Goal: Task Accomplishment & Management: Manage account settings

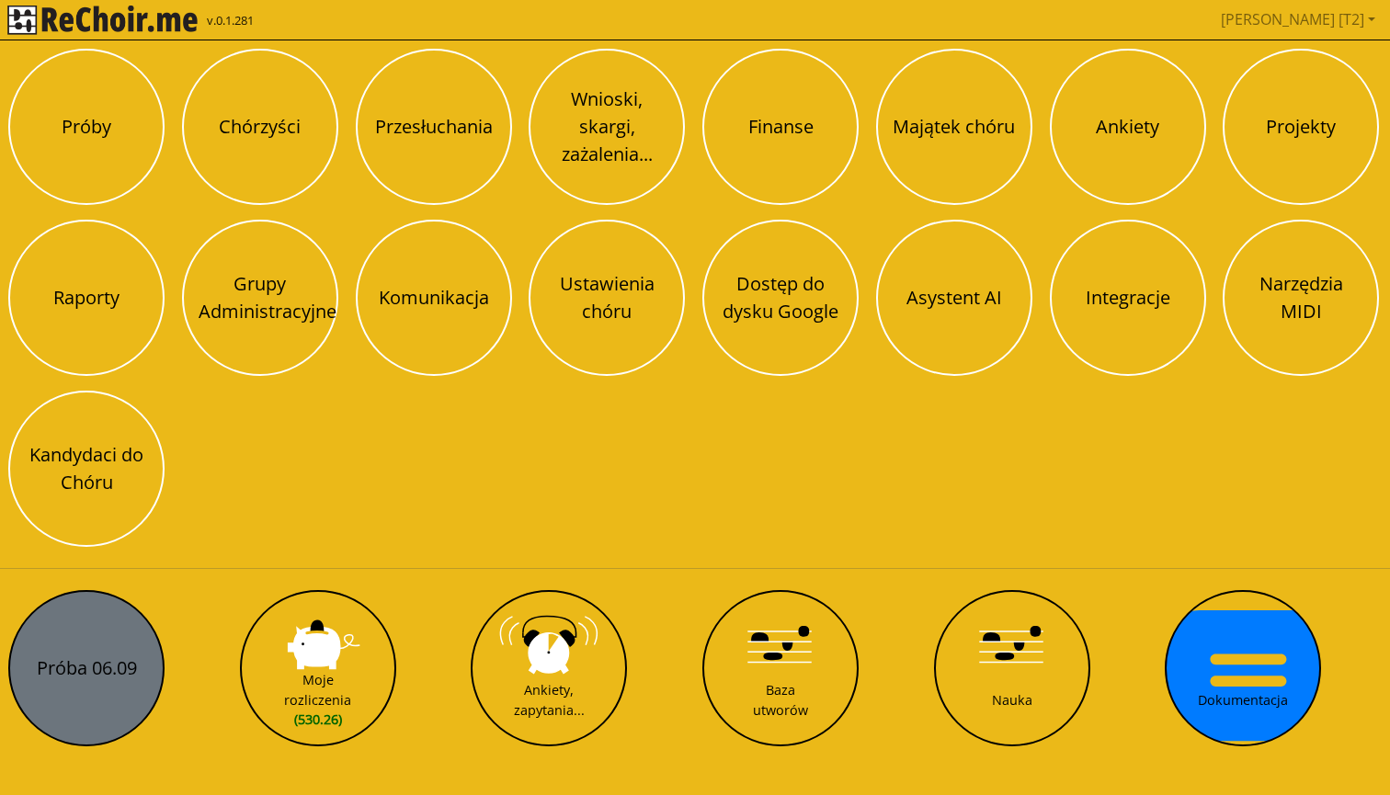
click at [55, 691] on button "Próba 06.09" at bounding box center [86, 668] width 156 height 156
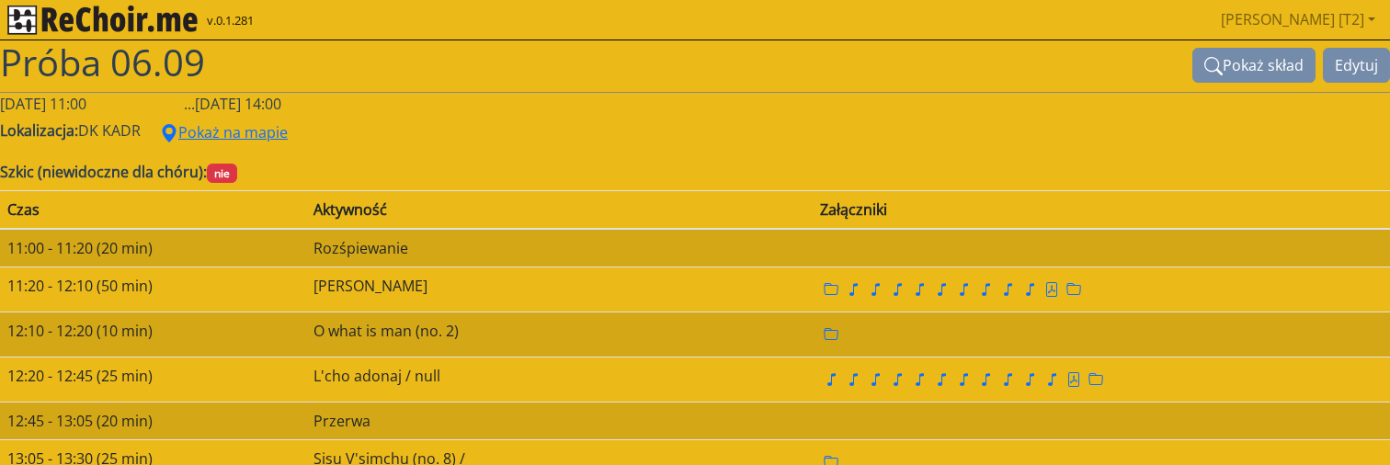
click at [206, 56] on h1 "Próba 06.09" at bounding box center [596, 62] width 1192 height 44
drag, startPoint x: 178, startPoint y: 86, endPoint x: 178, endPoint y: 97, distance: 10.1
click at [178, 87] on div "Próba 06.09 Pokaż skład Edytuj" at bounding box center [695, 66] width 1390 height 52
click at [198, 88] on div "Próba 06.09 Pokaż skład Edytuj" at bounding box center [695, 66] width 1390 height 52
click at [1329, 67] on button "Edytuj" at bounding box center [1356, 65] width 67 height 35
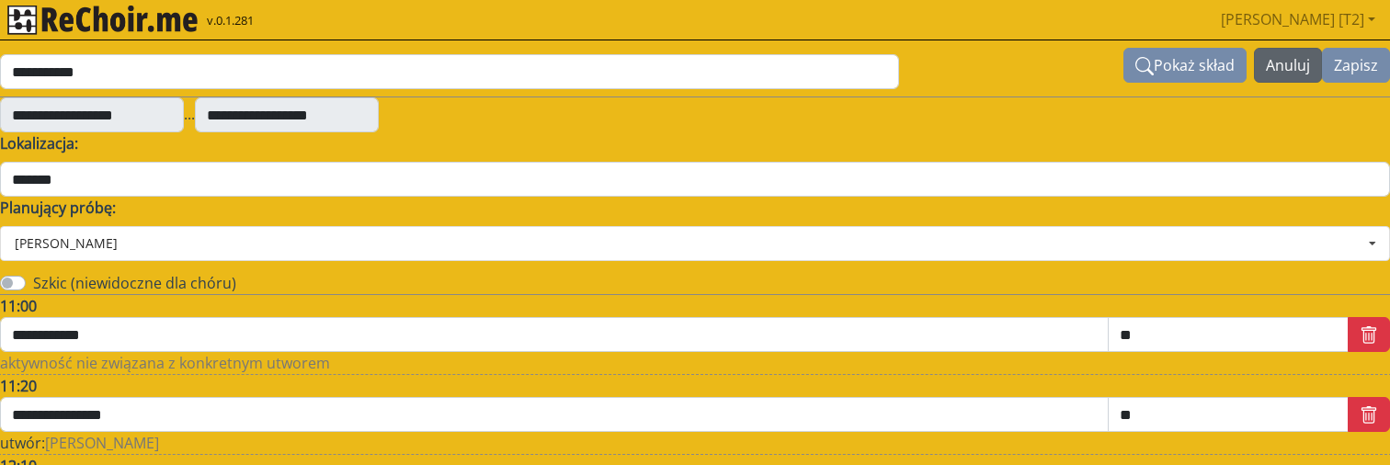
click at [1295, 68] on button "Anuluj" at bounding box center [1288, 65] width 68 height 35
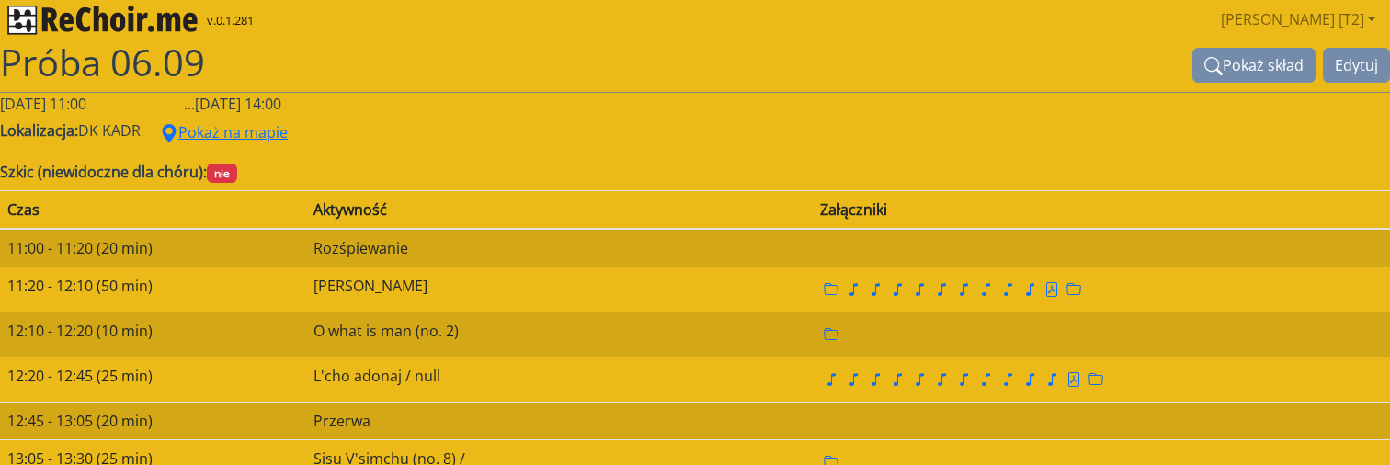
click at [185, 17] on img "rekłajer mi" at bounding box center [102, 20] width 190 height 29
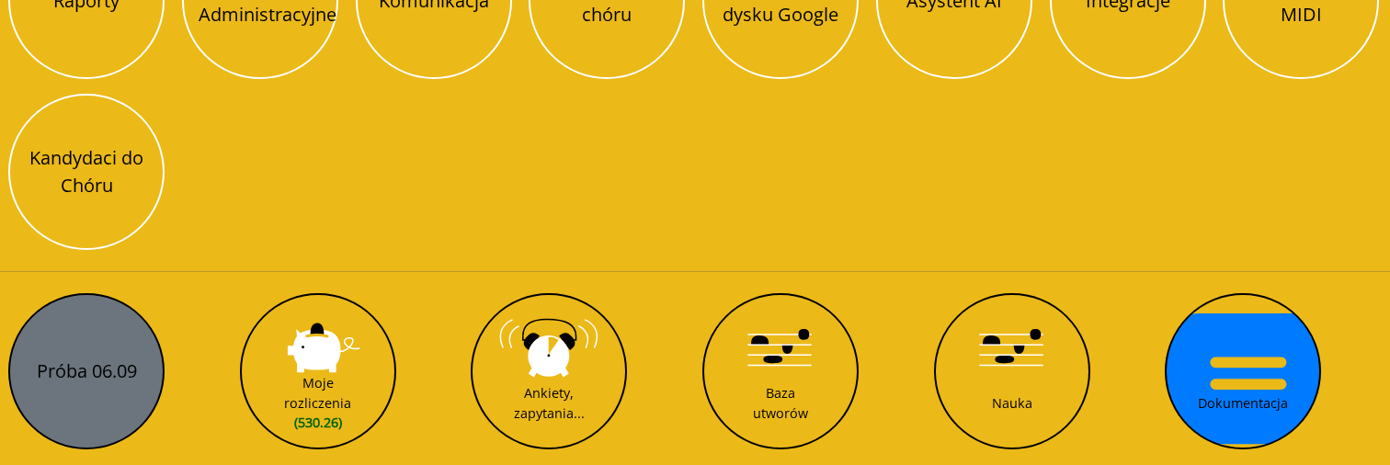
scroll to position [297, 0]
click at [97, 357] on button "Próba 06.09" at bounding box center [86, 371] width 156 height 156
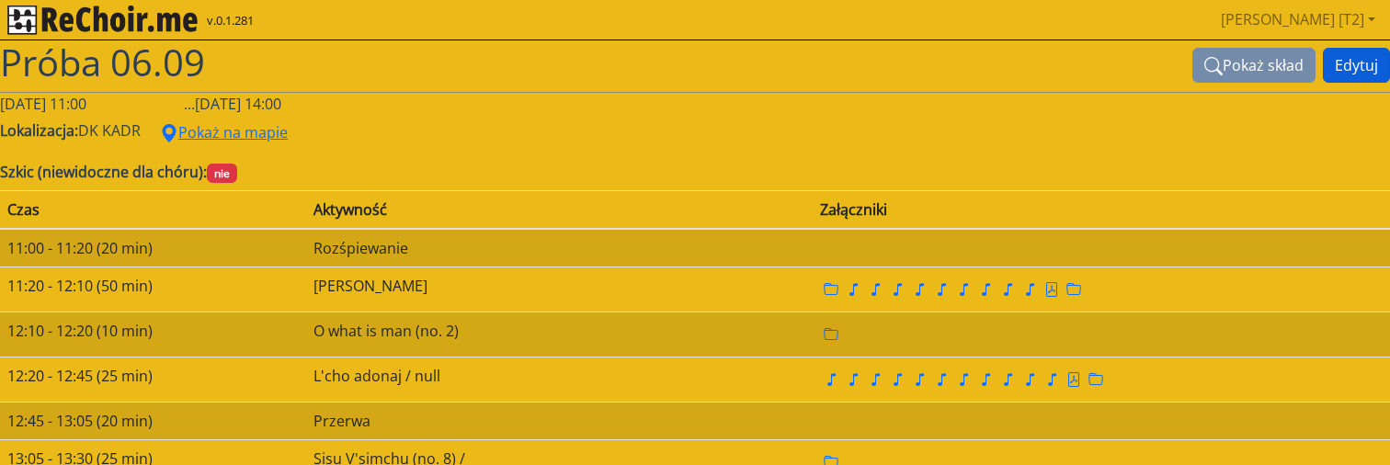
click at [1371, 67] on button "Edytuj" at bounding box center [1356, 65] width 67 height 35
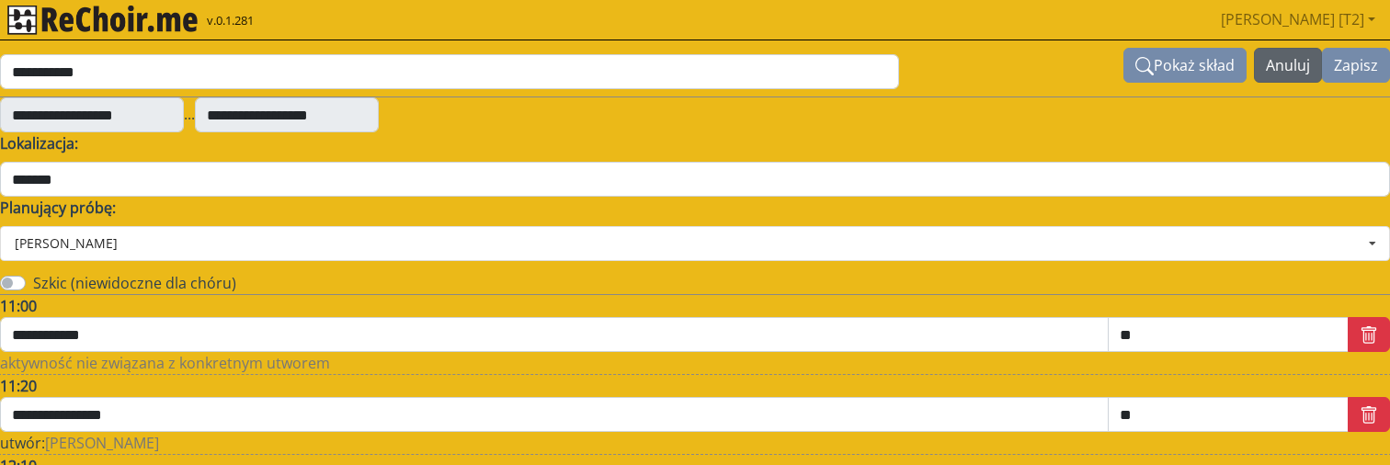
click at [1282, 52] on button "Anuluj" at bounding box center [1288, 65] width 68 height 35
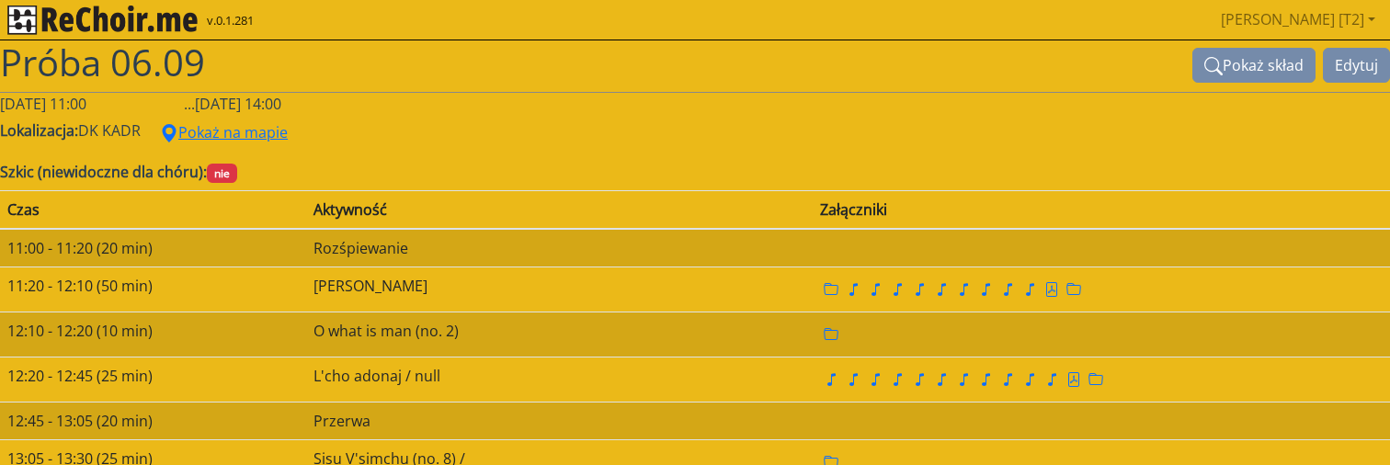
click at [172, 29] on img "rekłajer mi" at bounding box center [102, 20] width 190 height 29
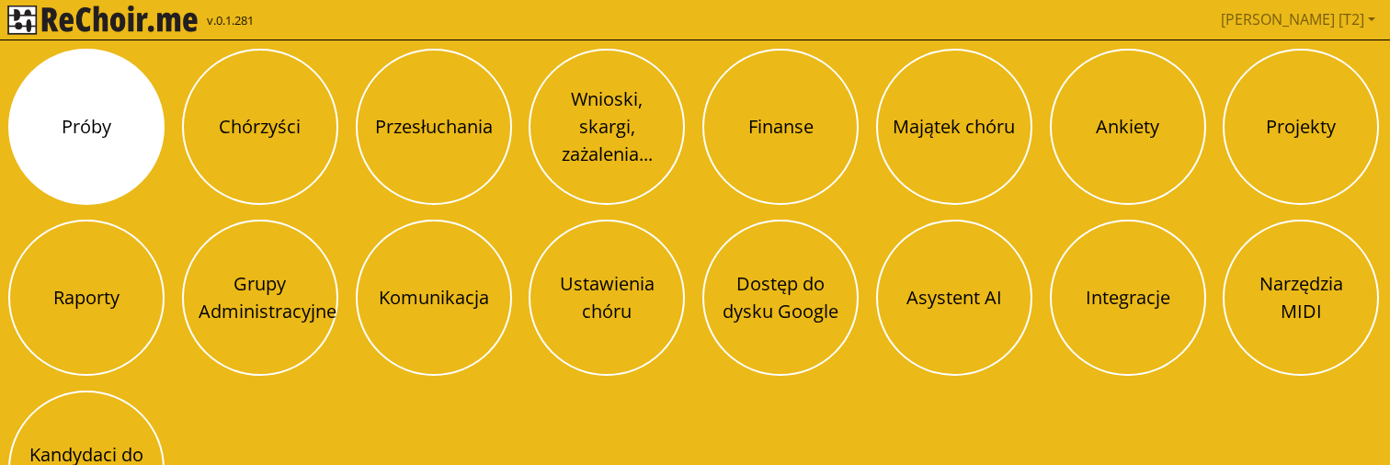
click at [107, 120] on button "Próby" at bounding box center [86, 127] width 156 height 156
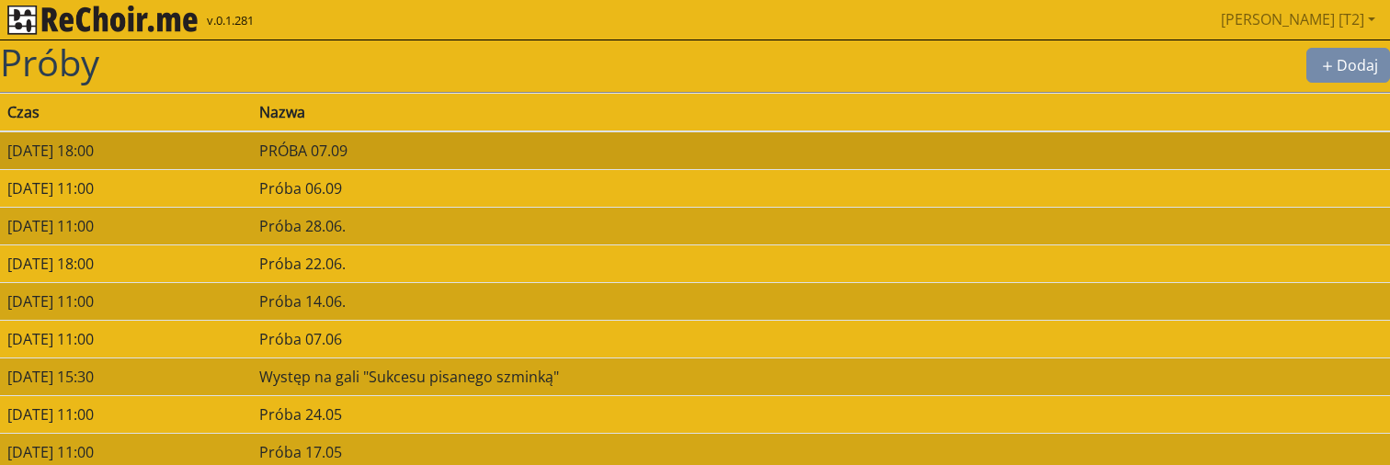
click at [252, 154] on td "07/09/2025 18:00" at bounding box center [126, 150] width 252 height 39
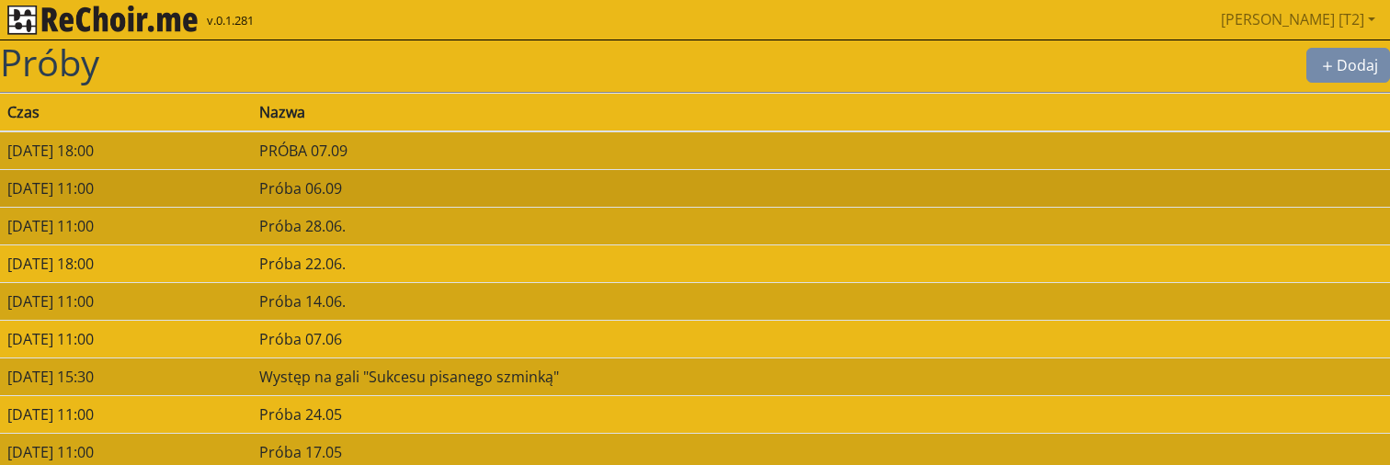
click at [252, 203] on td "06/09/2025 11:00" at bounding box center [126, 188] width 252 height 38
click at [164, 188] on td "06/09/2025 11:00" at bounding box center [126, 188] width 252 height 38
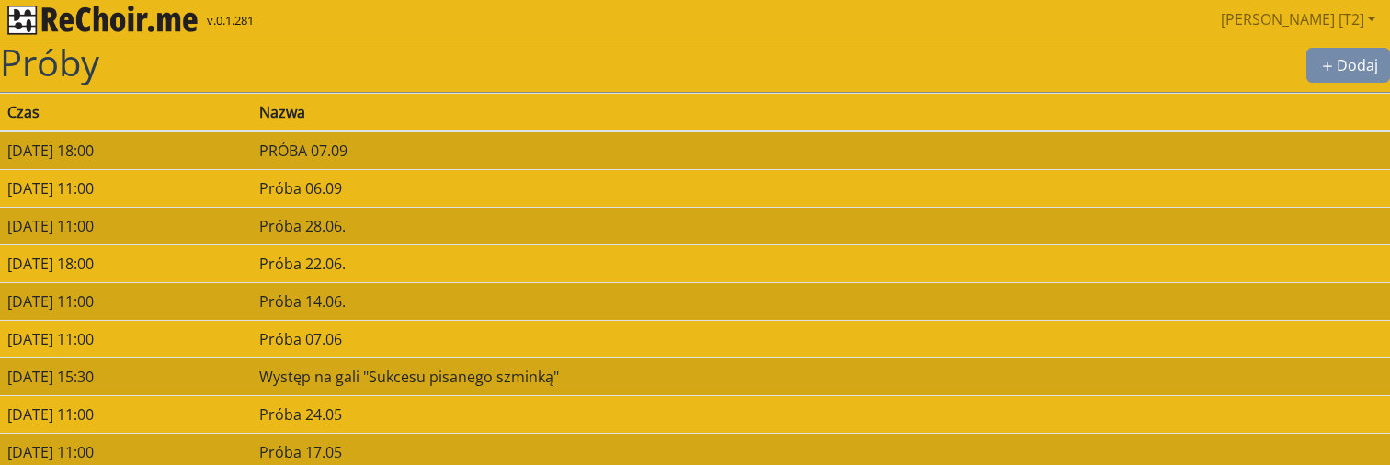
click at [252, 150] on td "07/09/2025 18:00" at bounding box center [126, 150] width 252 height 39
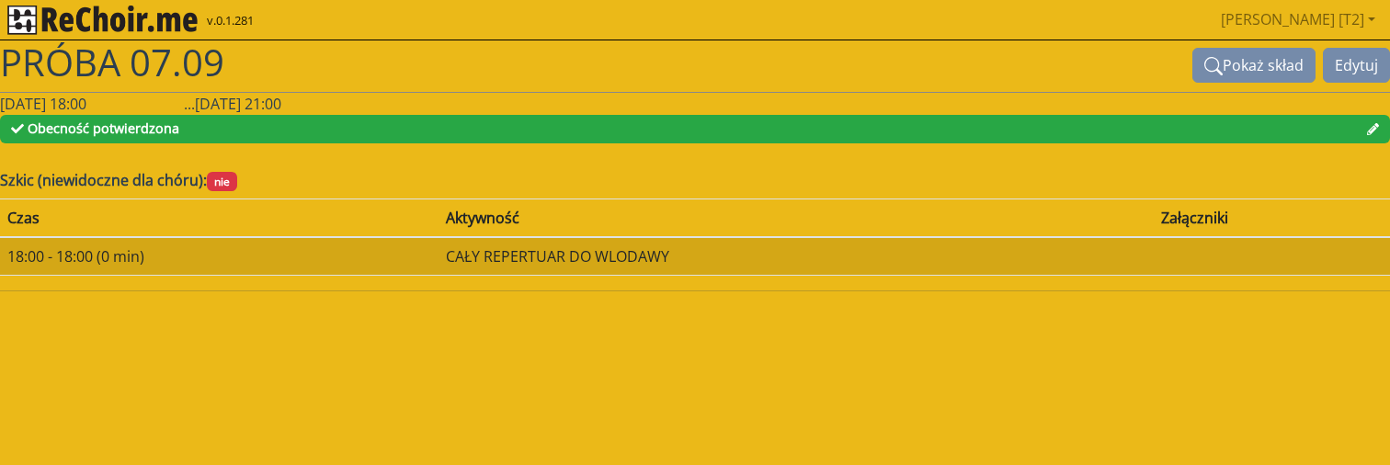
click at [199, 124] on span "Obecność potwierdzona" at bounding box center [695, 129] width 1390 height 29
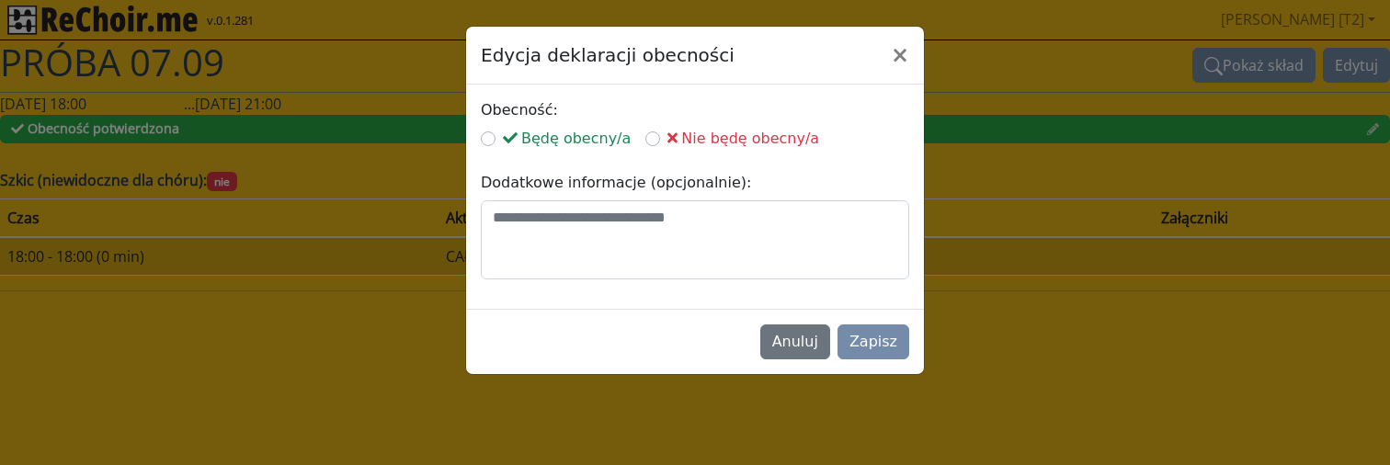
click at [707, 138] on span "Nie będę obecny/a" at bounding box center [744, 138] width 152 height 17
click at [882, 334] on button "Zapisz" at bounding box center [874, 342] width 72 height 35
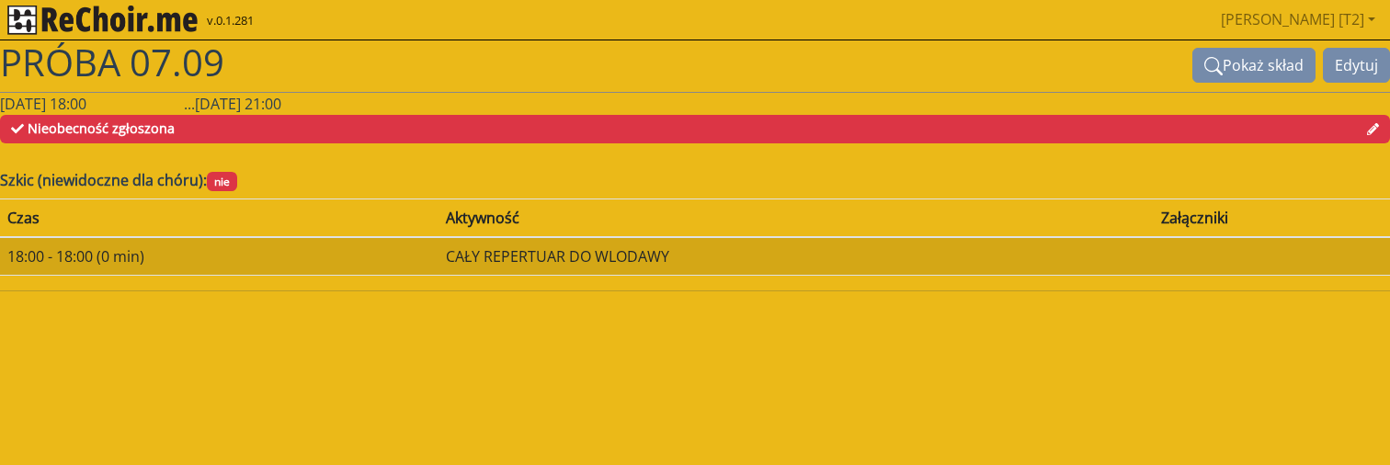
click at [171, 131] on span "Nieobecność zgłoszona" at bounding box center [101, 128] width 147 height 17
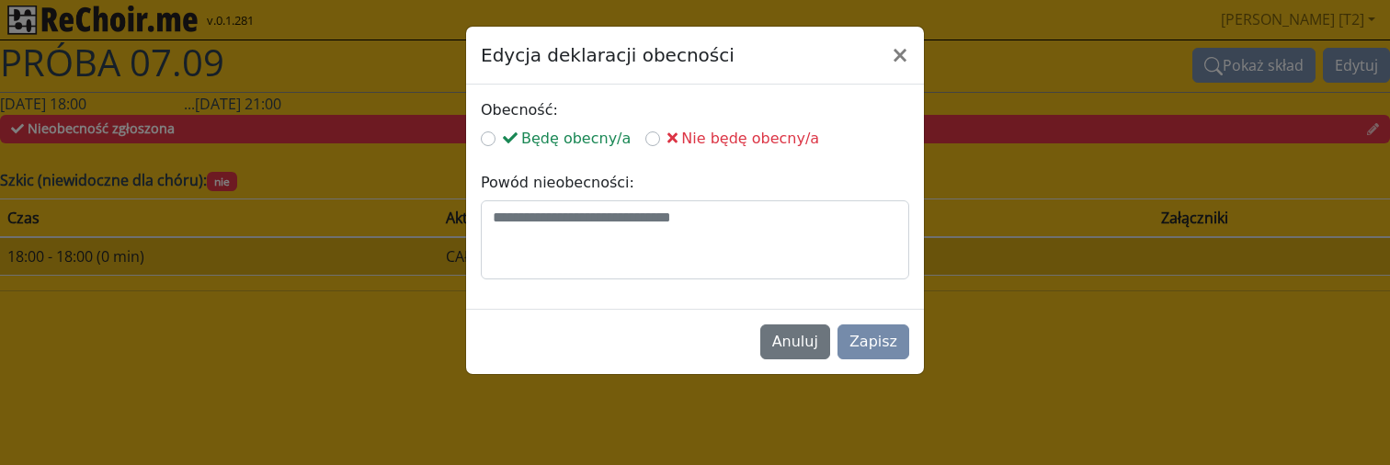
click at [513, 145] on icon at bounding box center [510, 138] width 15 height 15
click at [875, 338] on button "Zapisz" at bounding box center [874, 342] width 72 height 35
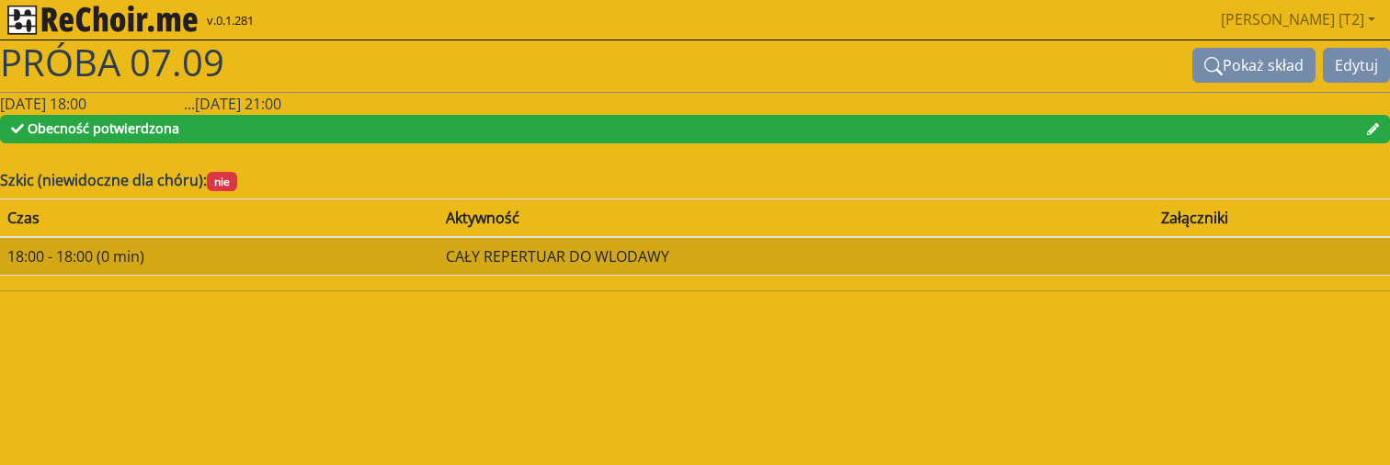
click at [149, 125] on span "Obecność potwierdzona" at bounding box center [104, 128] width 152 height 17
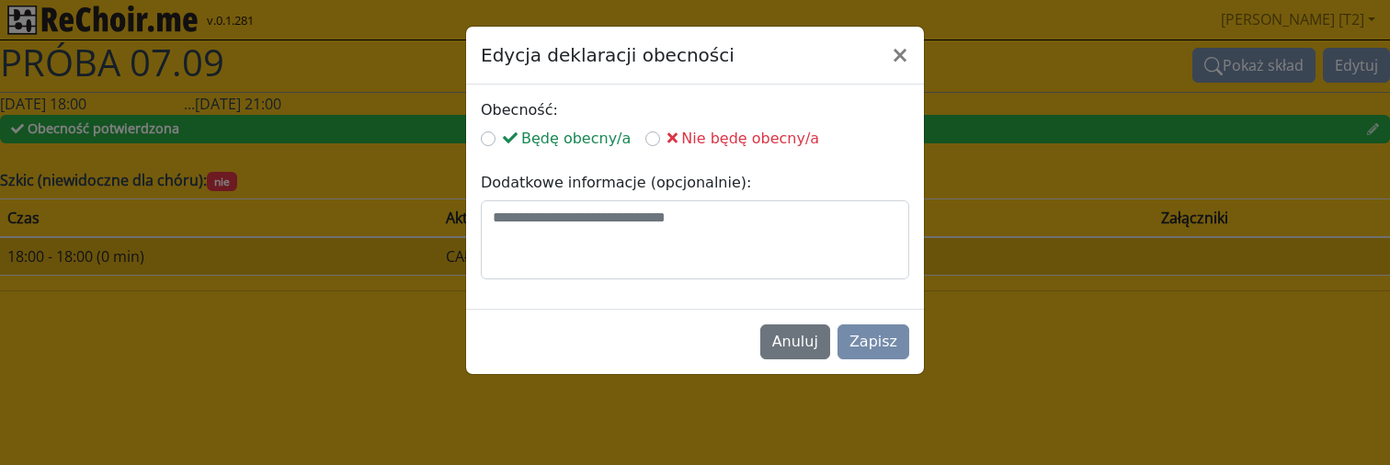
click at [735, 136] on span "Nie będę obecny/a" at bounding box center [744, 138] width 152 height 17
click at [867, 337] on button "Zapisz" at bounding box center [874, 342] width 72 height 35
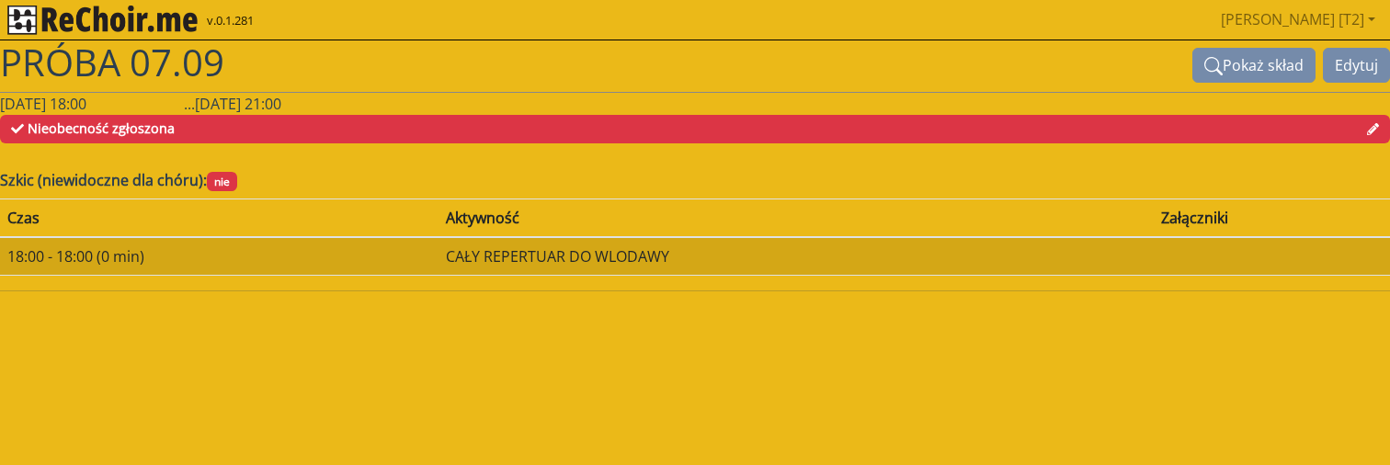
click at [624, 124] on span "Nieobecność zgłoszona" at bounding box center [695, 129] width 1390 height 29
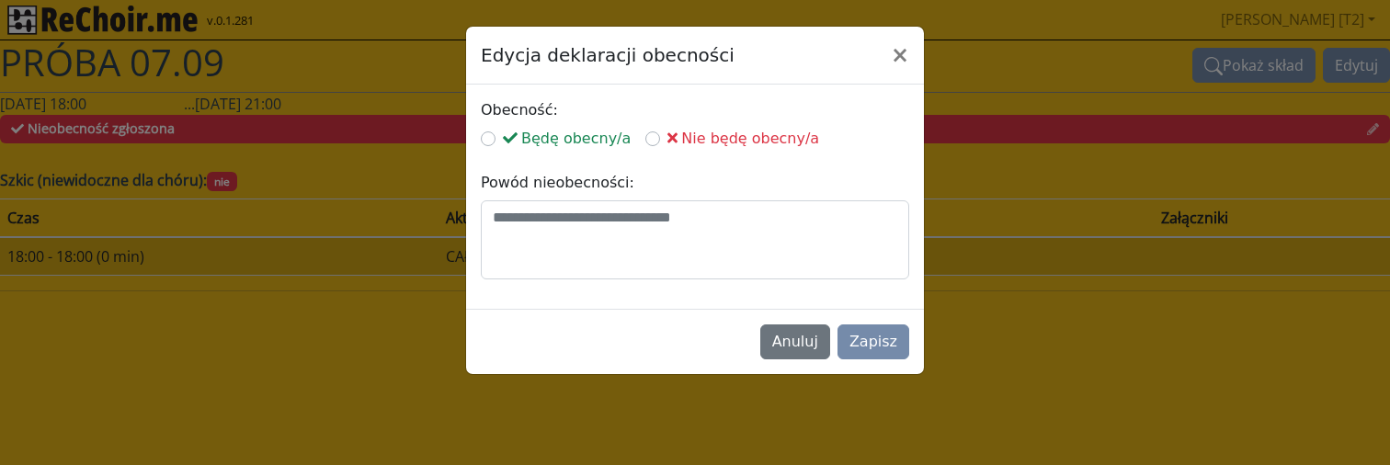
click at [572, 142] on span "Będę obecny/a" at bounding box center [567, 138] width 128 height 17
click at [869, 348] on button "Zapisz" at bounding box center [874, 342] width 72 height 35
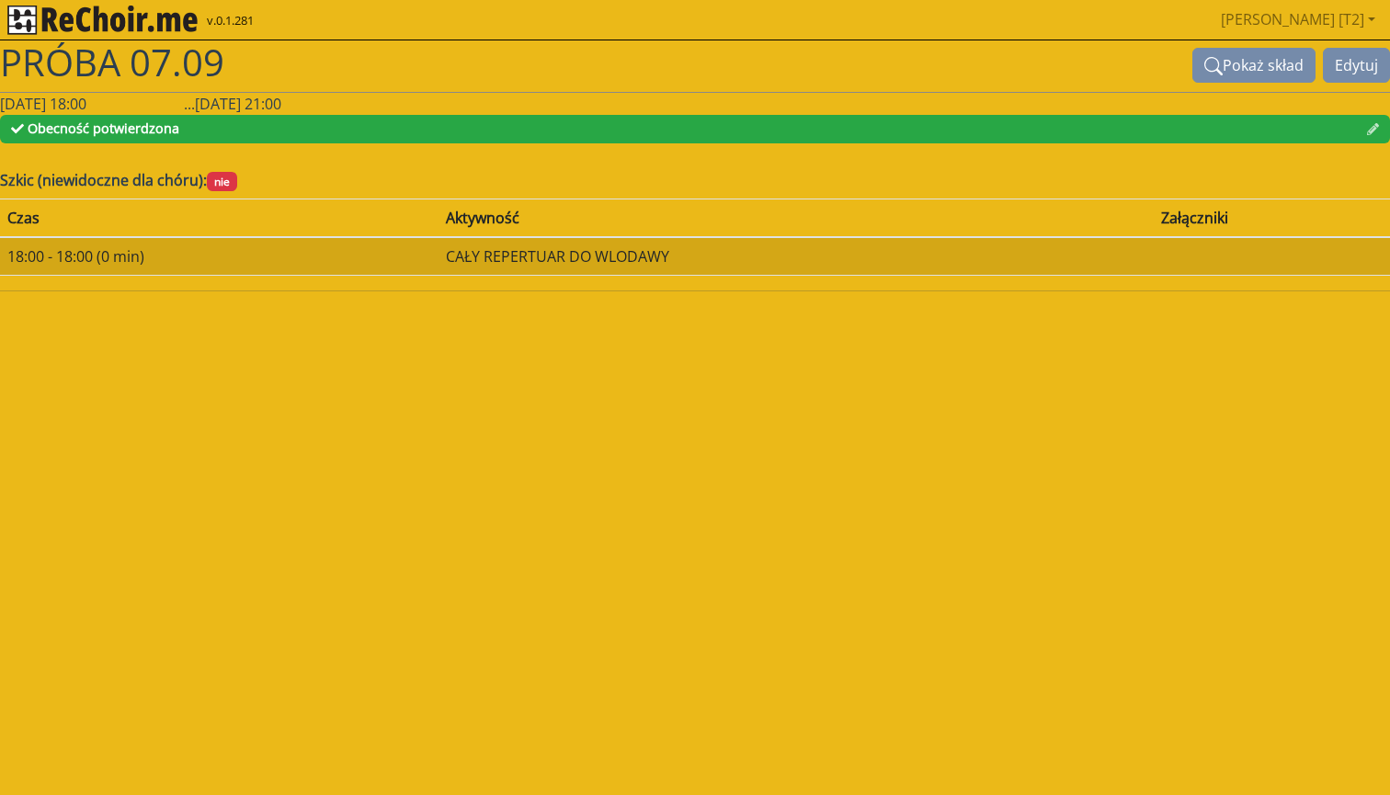
click at [169, 27] on img "rekłajer mi" at bounding box center [102, 20] width 190 height 29
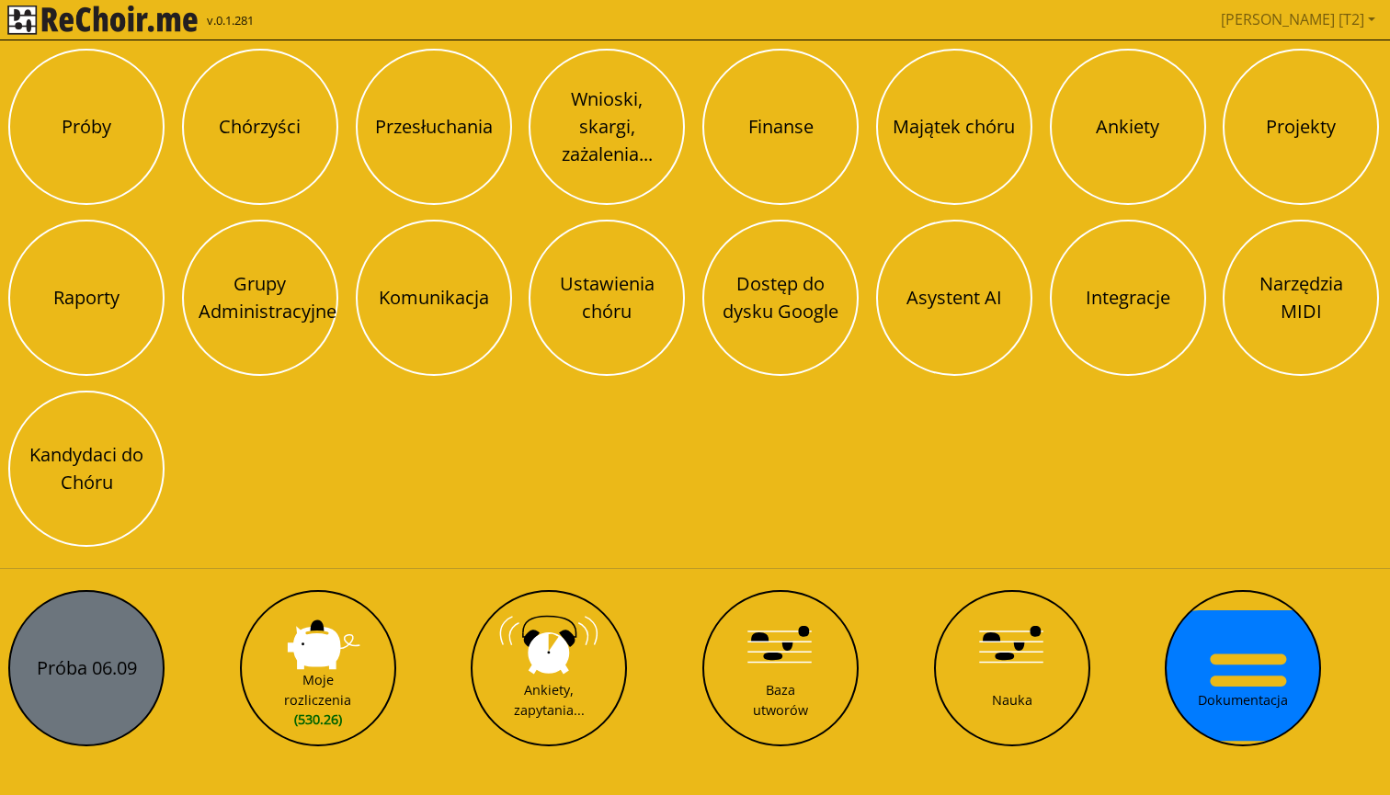
click at [129, 464] on button "Próba 06.09" at bounding box center [86, 668] width 156 height 156
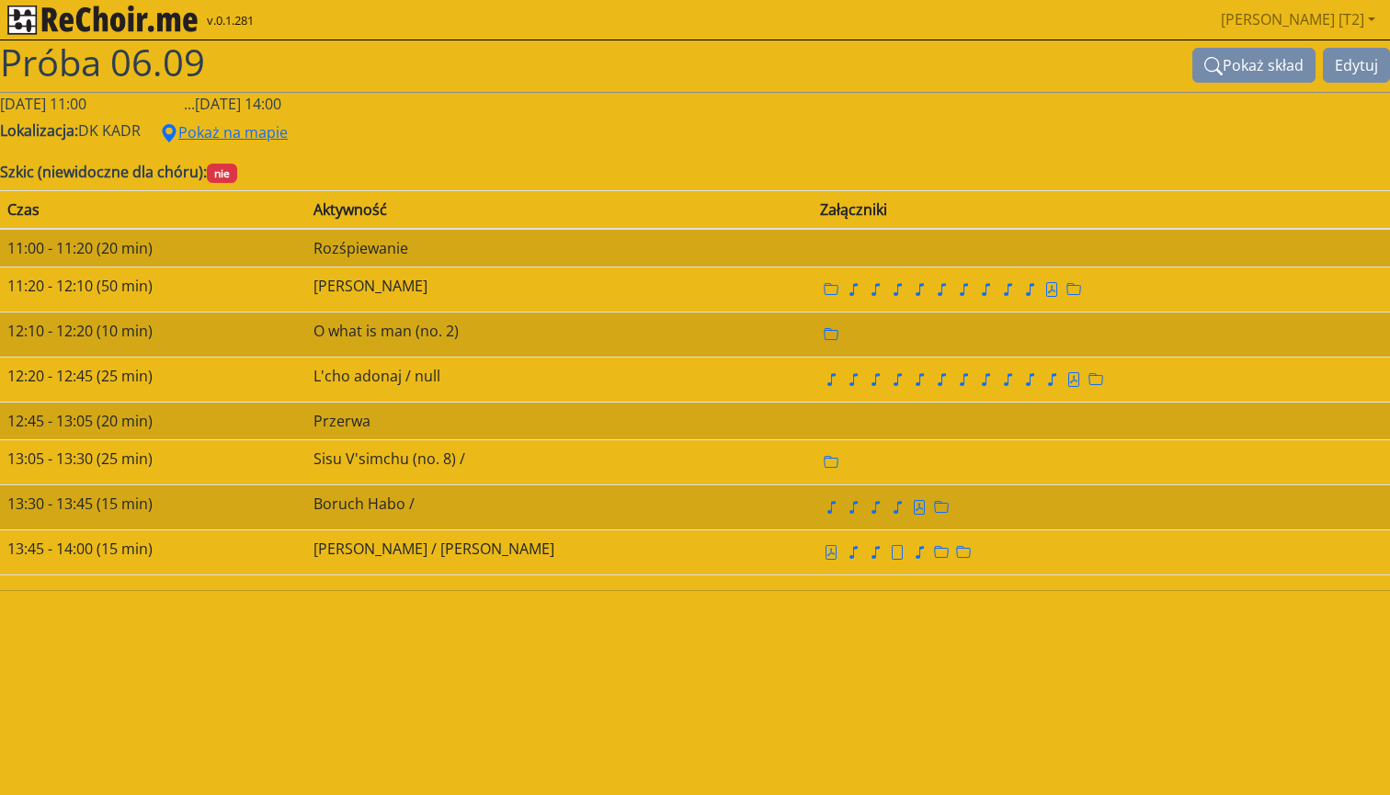
click at [136, 17] on img "rekłajer mi" at bounding box center [102, 20] width 190 height 29
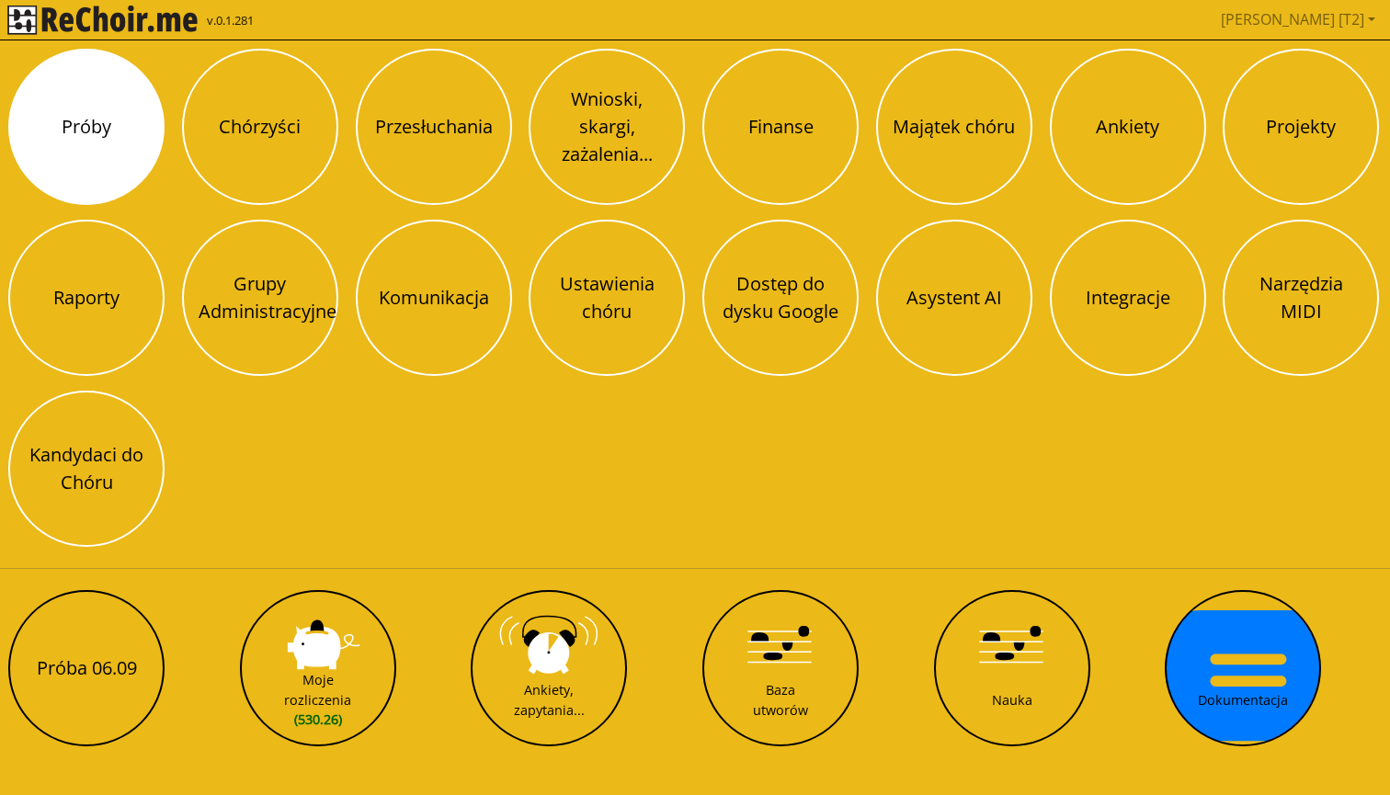
click at [102, 160] on button "Próby" at bounding box center [86, 127] width 156 height 156
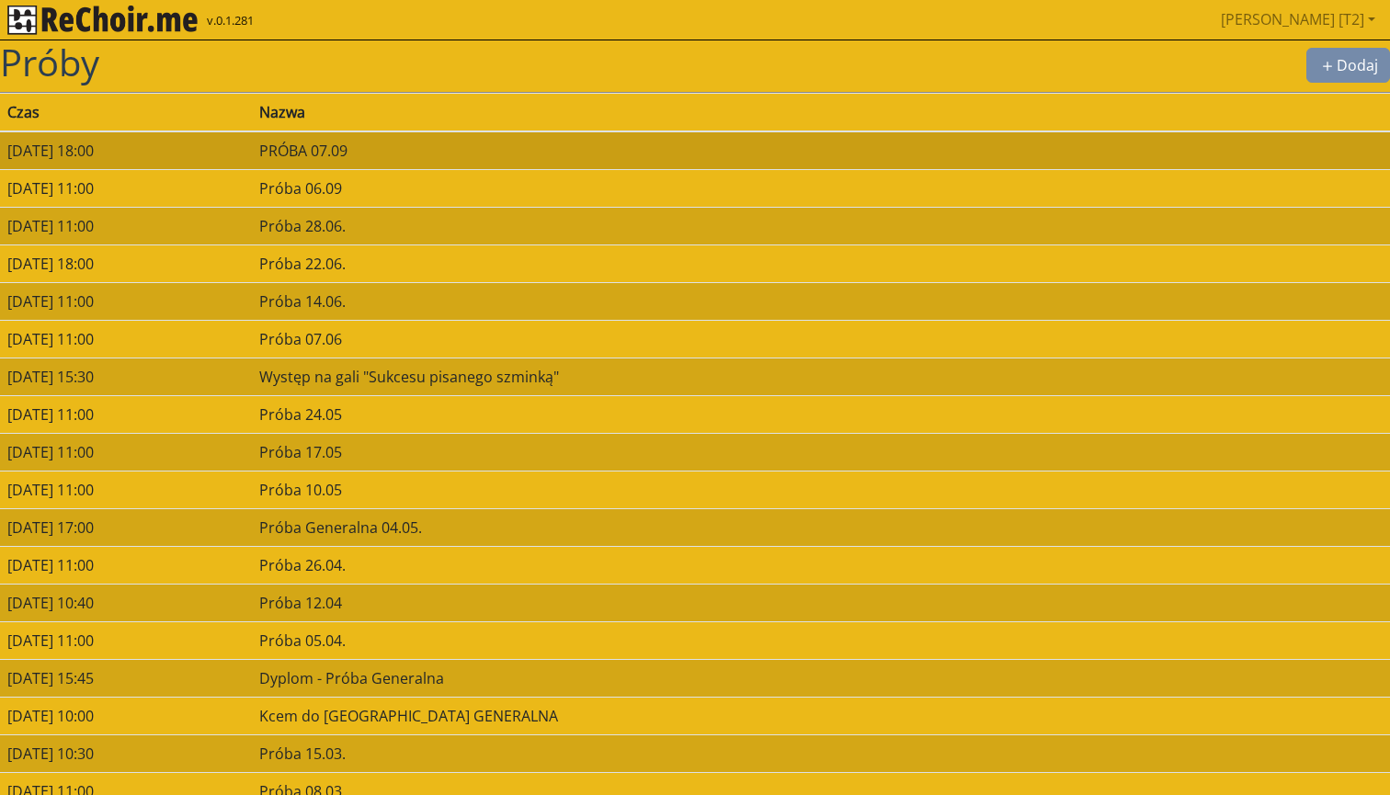
click at [252, 159] on td "[DATE] 18:00" at bounding box center [126, 150] width 252 height 39
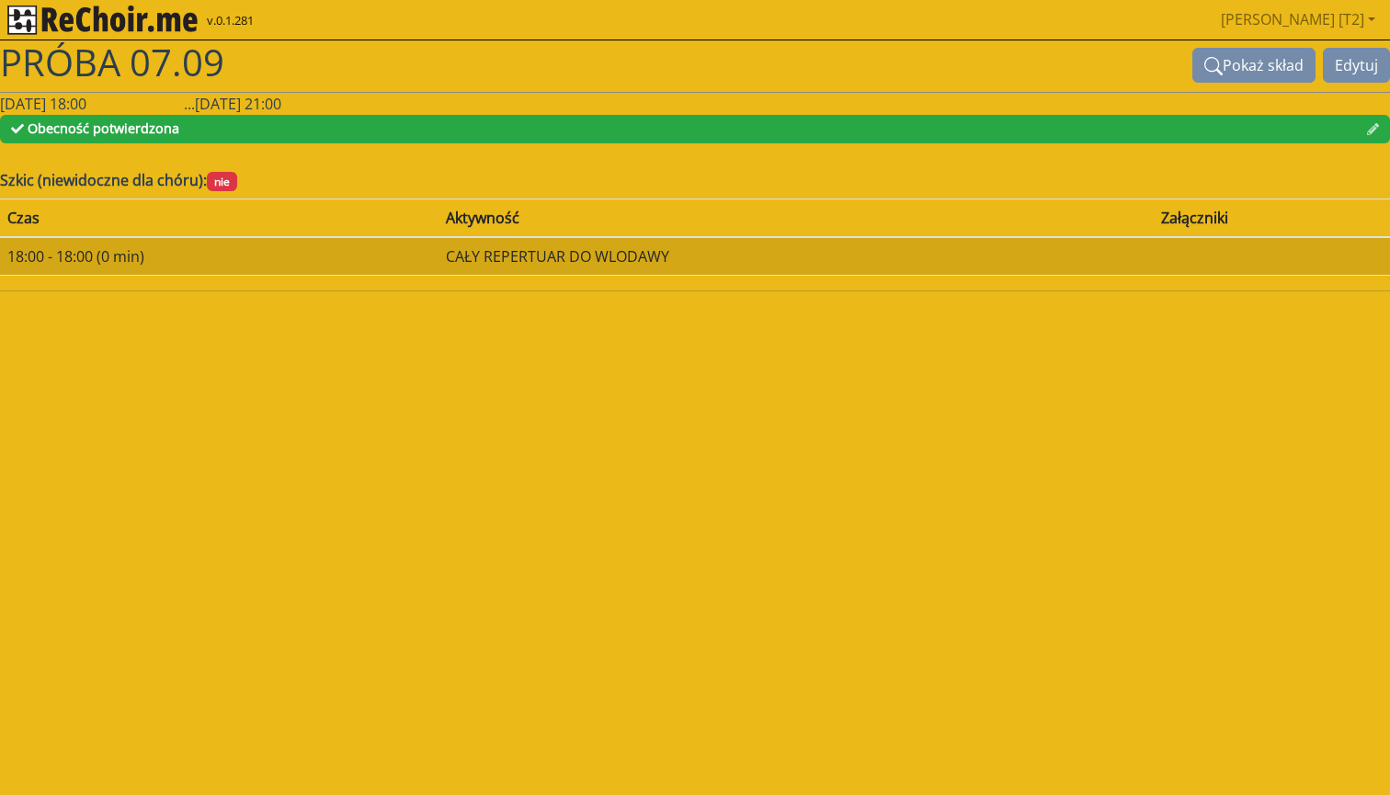
click at [165, 24] on img "rekłajer mi" at bounding box center [102, 20] width 190 height 29
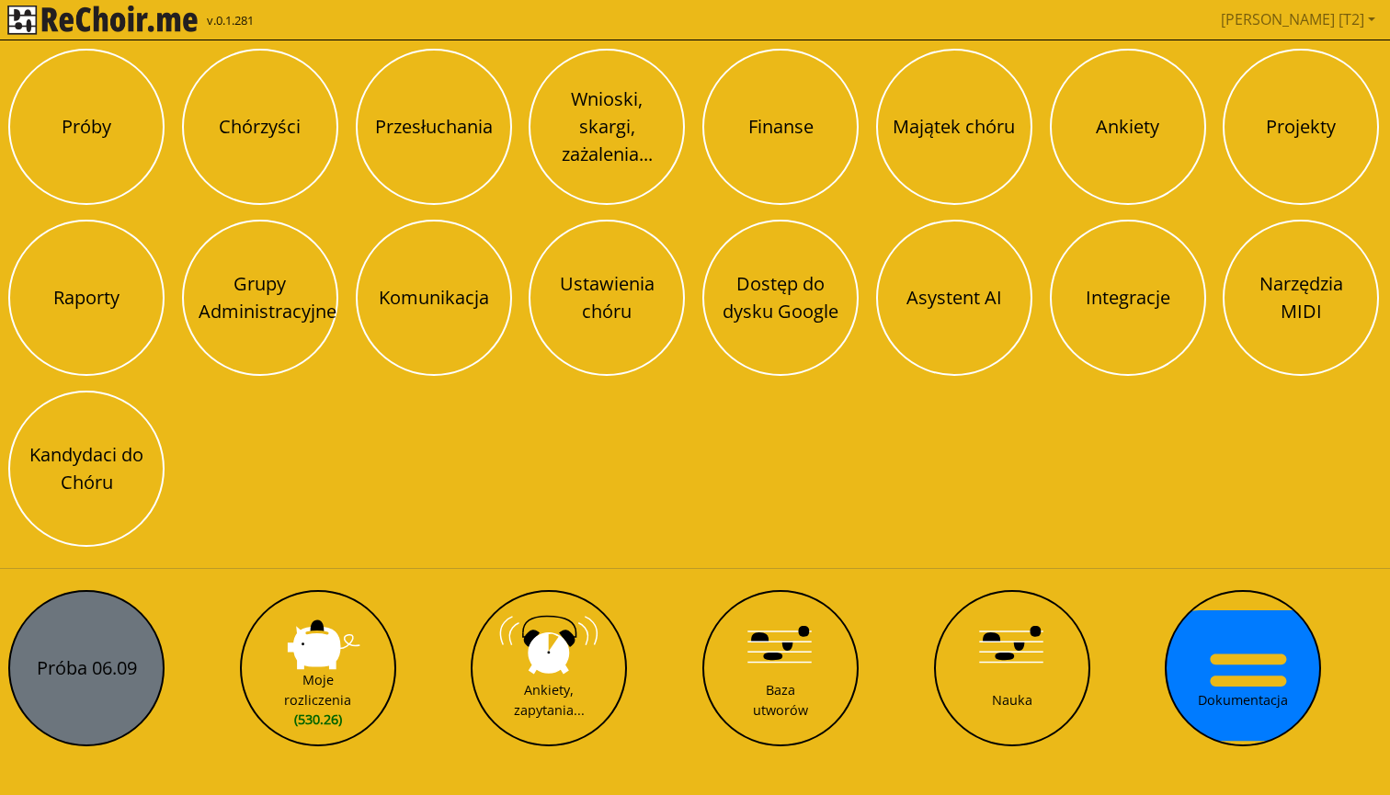
click at [96, 661] on button "Próba 06.09" at bounding box center [86, 668] width 156 height 156
